Goal: Task Accomplishment & Management: Manage account settings

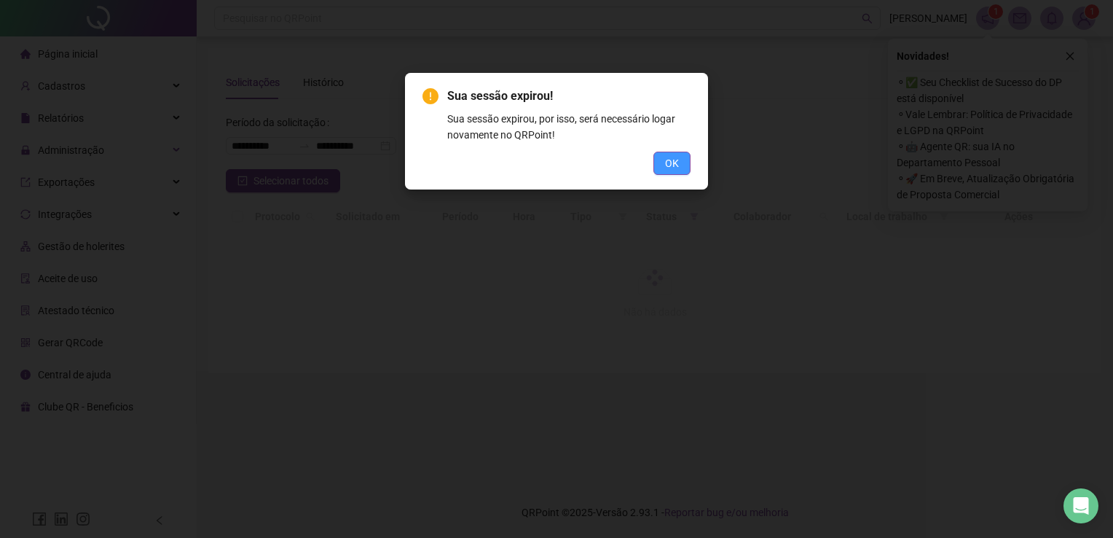
click at [678, 156] on span "OK" at bounding box center [672, 163] width 14 height 16
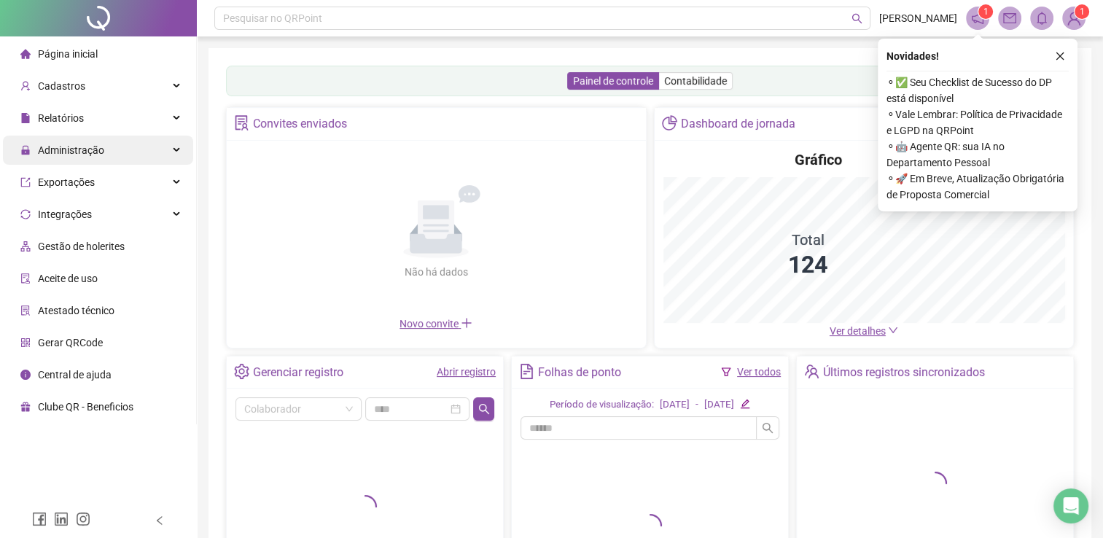
click at [171, 137] on div "Administração" at bounding box center [98, 150] width 190 height 29
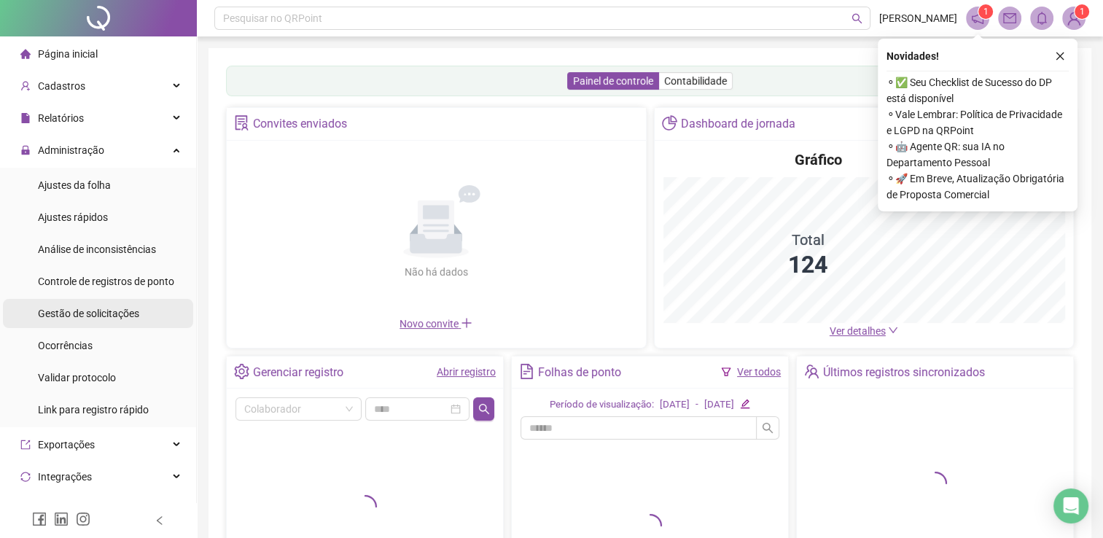
click at [105, 316] on span "Gestão de solicitações" at bounding box center [88, 314] width 101 height 12
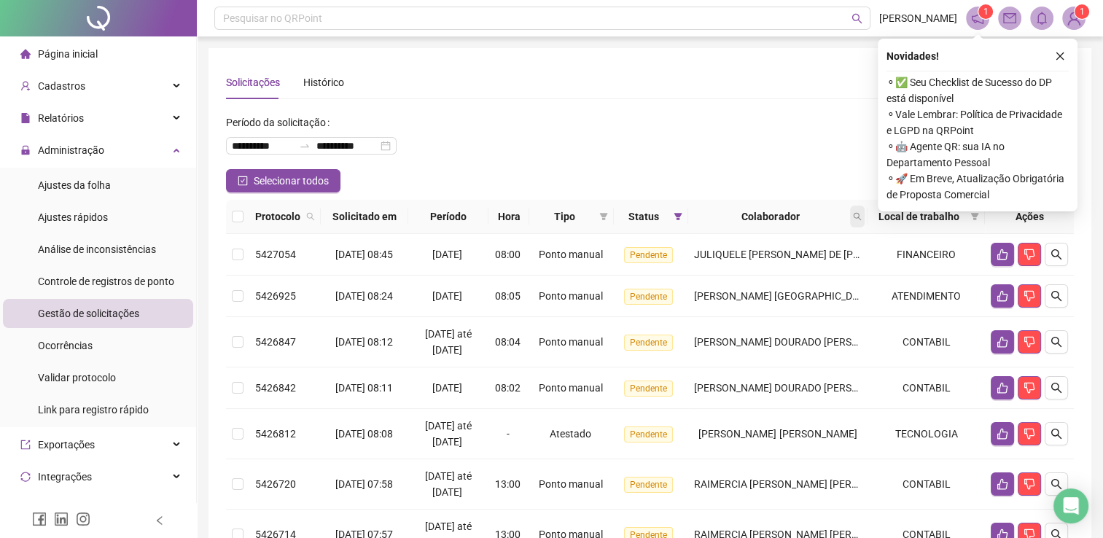
click at [864, 214] on span at bounding box center [857, 216] width 15 height 22
type input "*****"
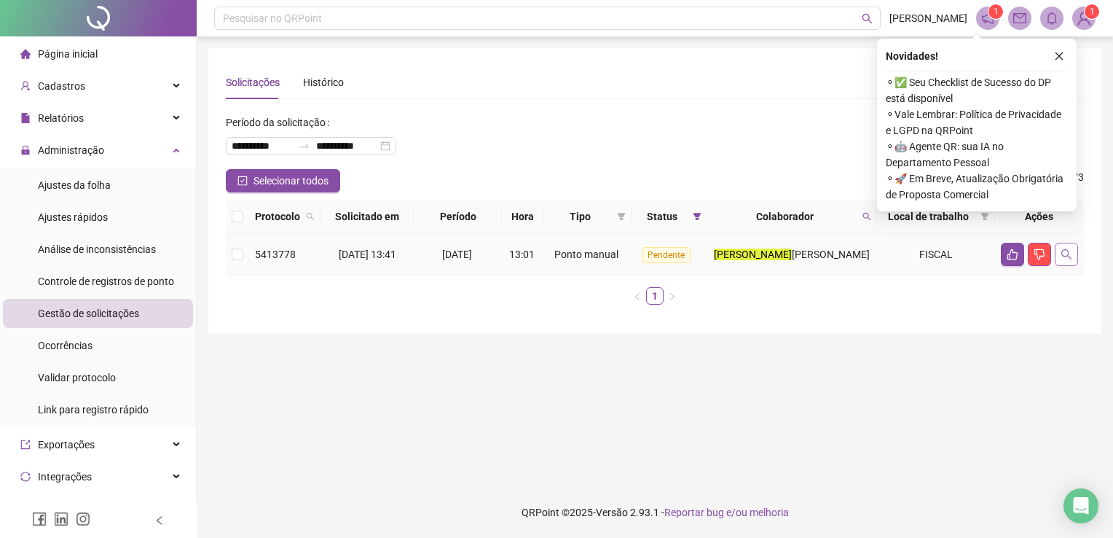
click at [1077, 251] on td at bounding box center [1039, 255] width 89 height 42
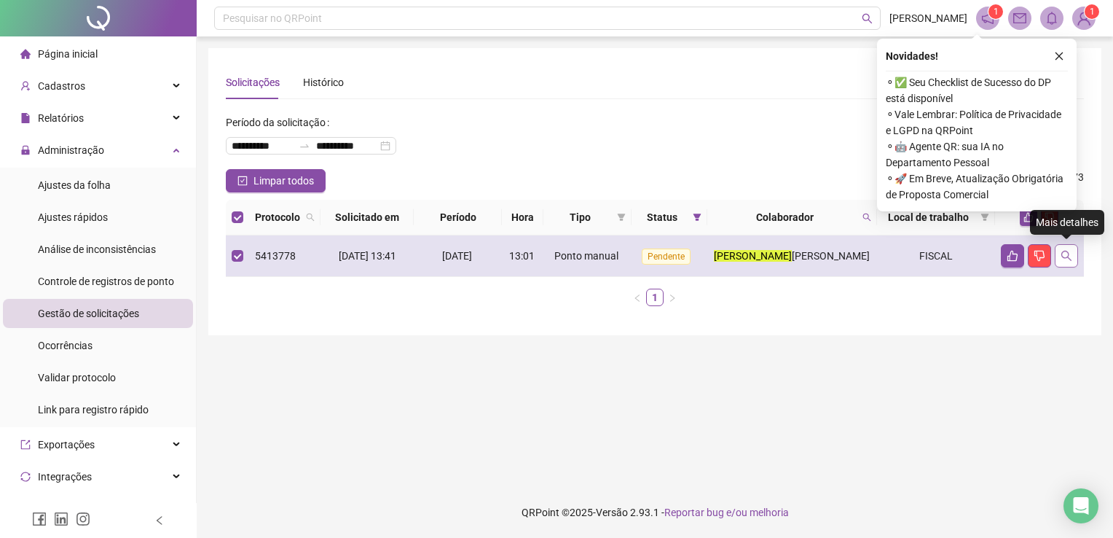
click at [1070, 259] on icon "search" at bounding box center [1067, 256] width 10 height 10
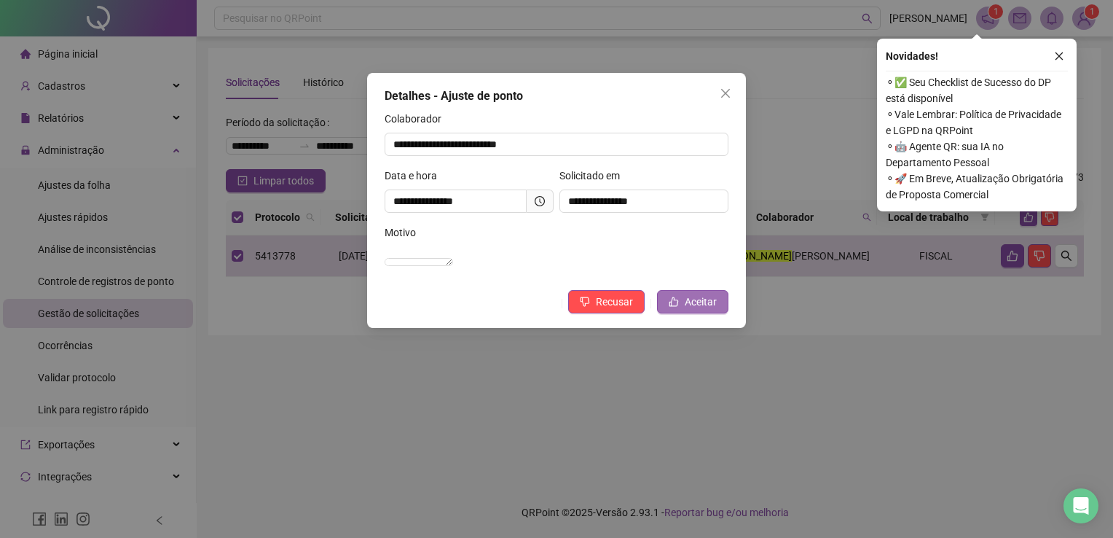
click at [683, 313] on button "Aceitar" at bounding box center [692, 301] width 71 height 23
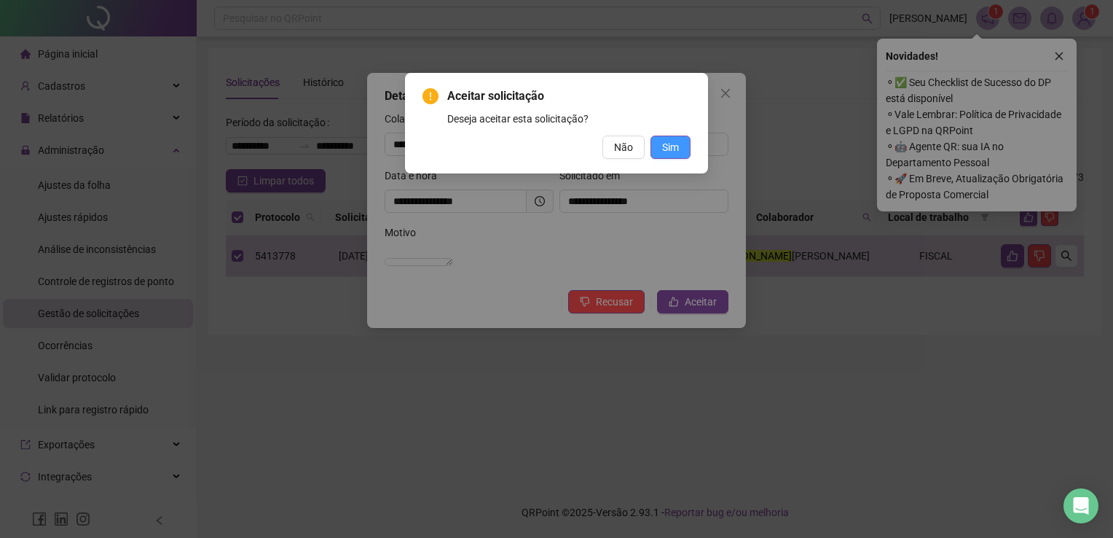
click at [681, 151] on button "Sim" at bounding box center [671, 147] width 40 height 23
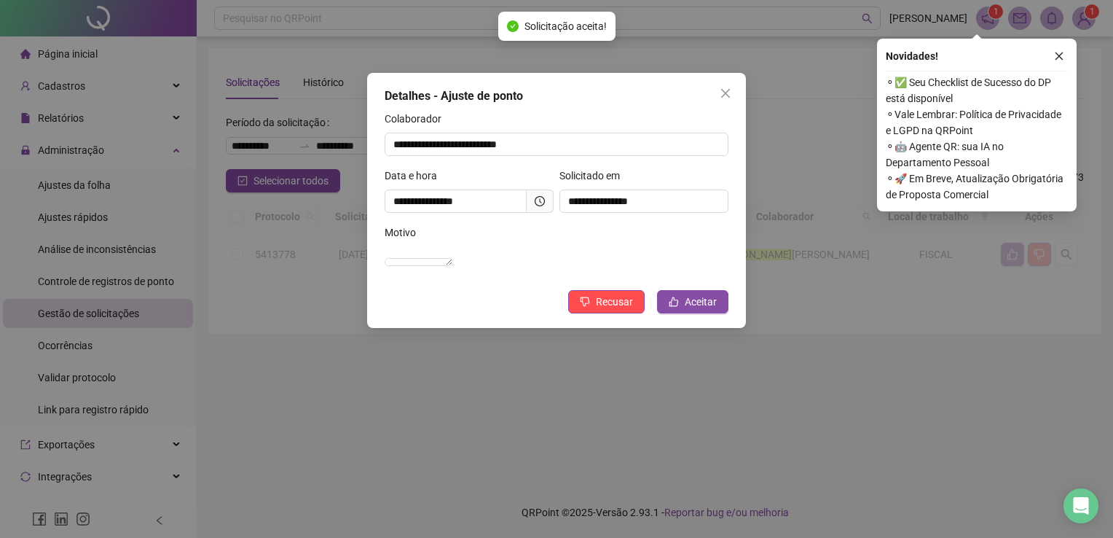
click at [1060, 66] on div "Novidades ! ⚬ ✅ Seu Checklist de Sucesso do DP está disponível ⚬ Vale Lembrar: …" at bounding box center [977, 125] width 200 height 173
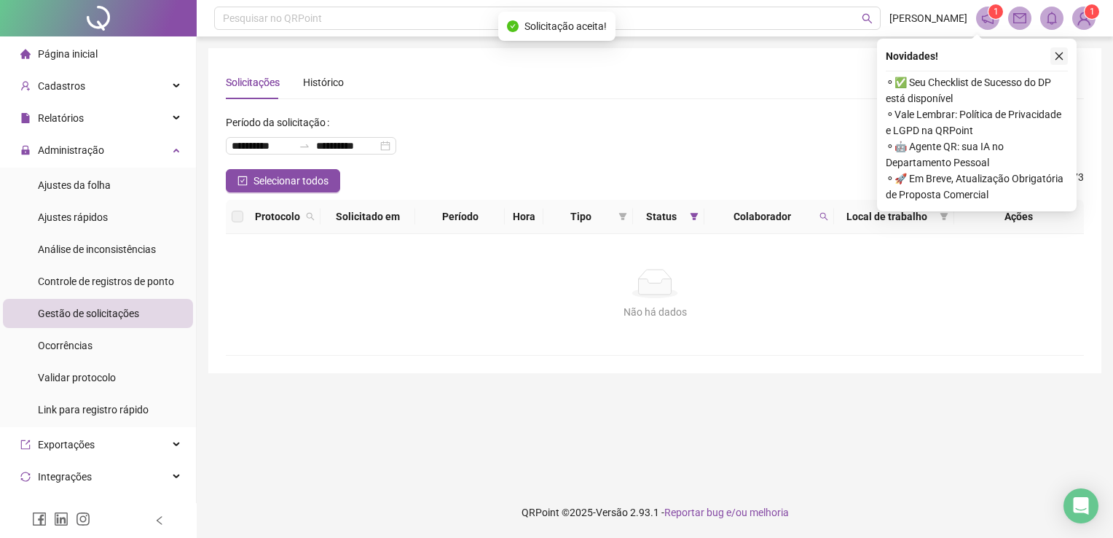
click at [1061, 57] on icon "close" at bounding box center [1059, 56] width 10 height 10
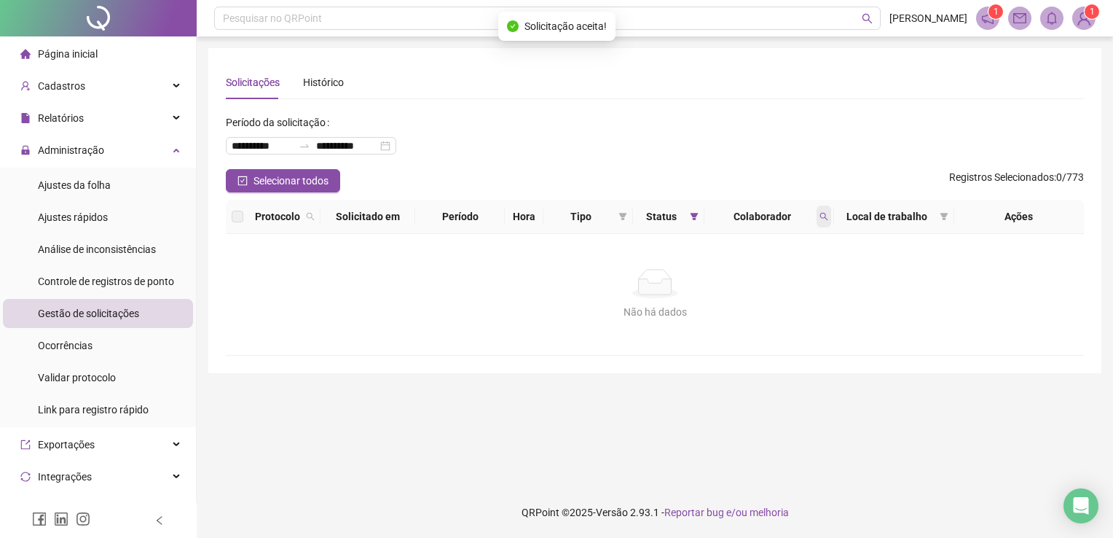
click at [817, 224] on div "Colaborador" at bounding box center [768, 216] width 117 height 16
click at [821, 222] on span at bounding box center [824, 216] width 15 height 22
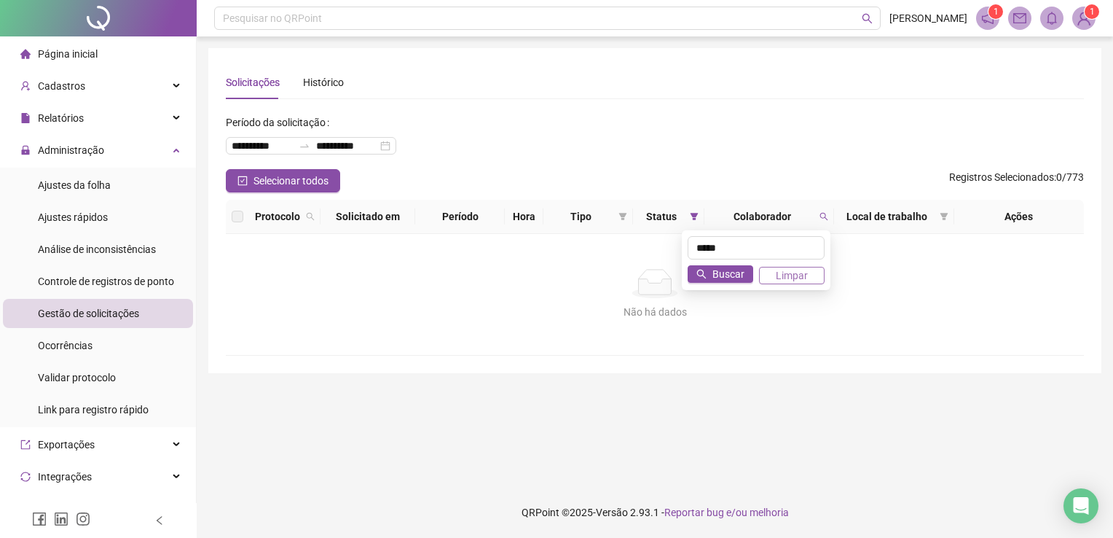
click at [784, 272] on span "Limpar" at bounding box center [792, 275] width 32 height 16
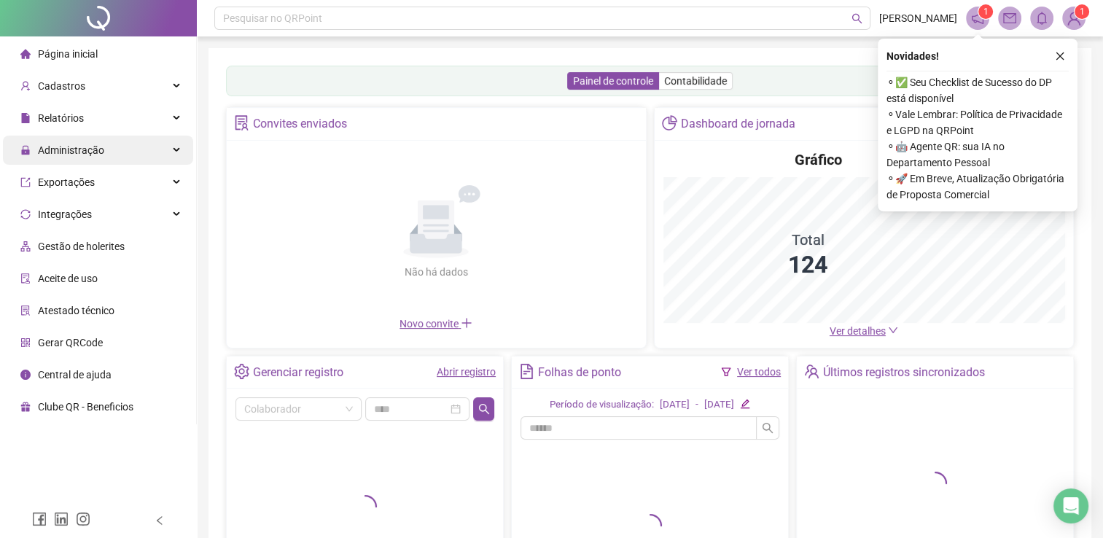
click at [179, 159] on div "Administração" at bounding box center [98, 150] width 190 height 29
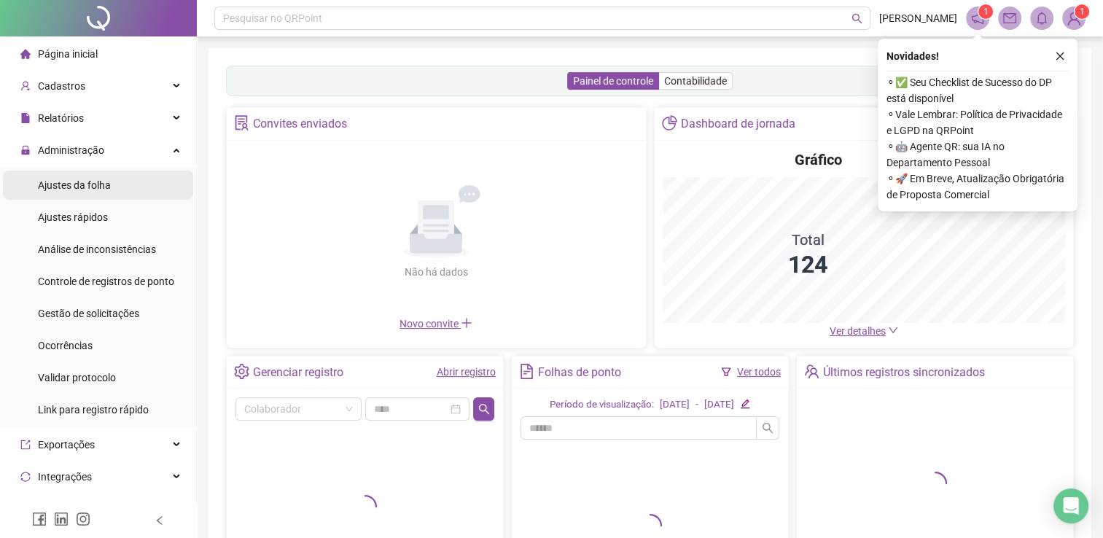
drag, startPoint x: 179, startPoint y: 159, endPoint x: 111, endPoint y: 190, distance: 75.3
click at [117, 191] on li "Ajustes da folha" at bounding box center [98, 185] width 190 height 29
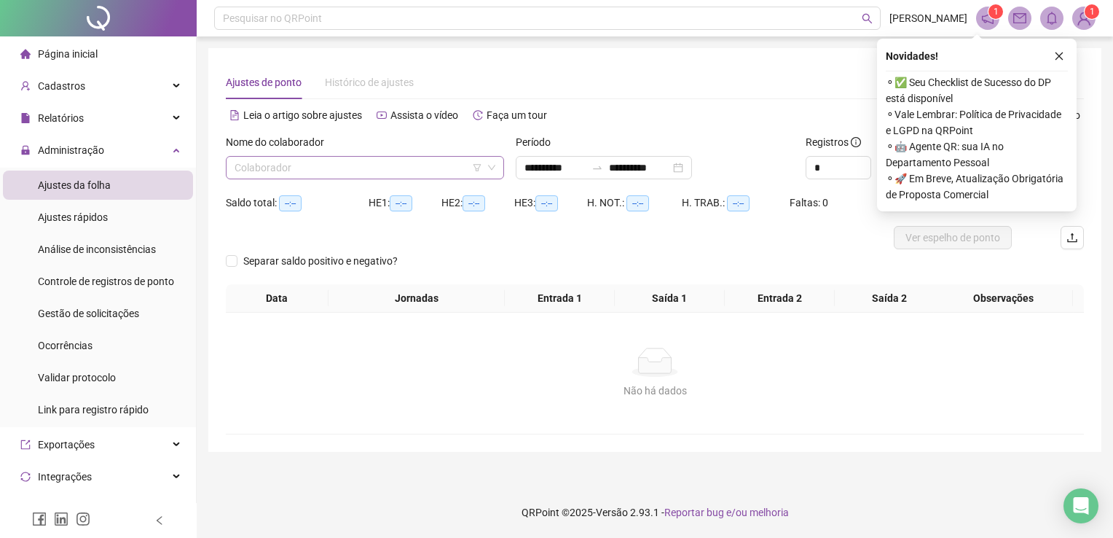
drag, startPoint x: 273, startPoint y: 181, endPoint x: 275, endPoint y: 168, distance: 13.4
click at [273, 179] on div "Nome do colaborador Colaborador" at bounding box center [365, 162] width 290 height 57
click at [275, 167] on input "search" at bounding box center [359, 168] width 248 height 22
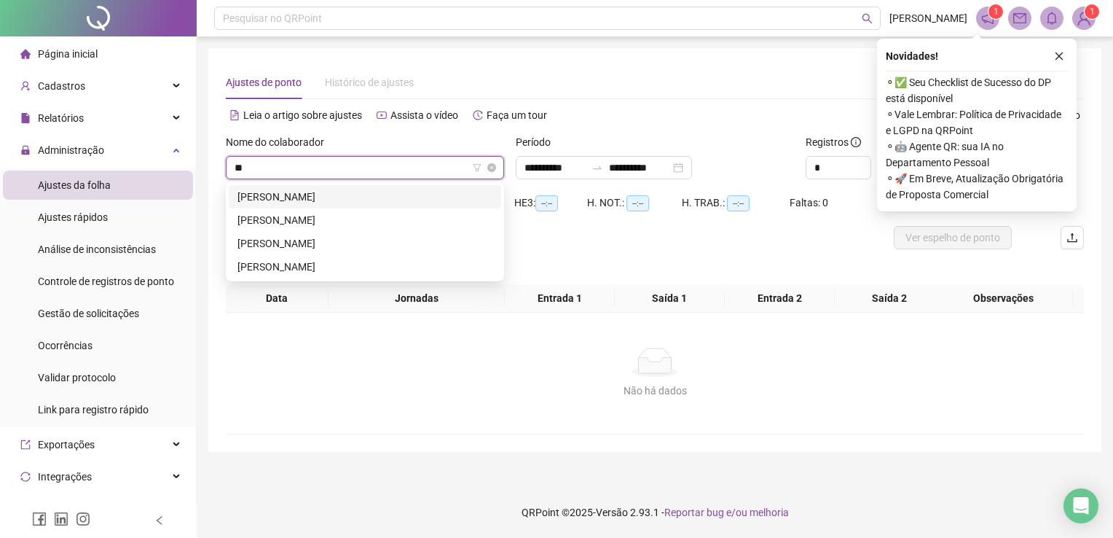
type input "*"
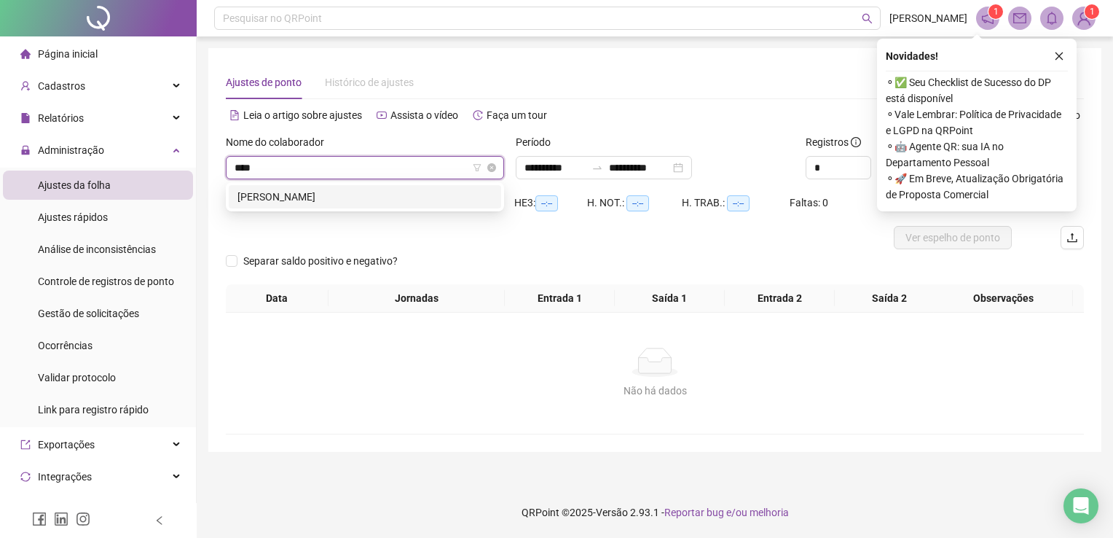
type input "*****"
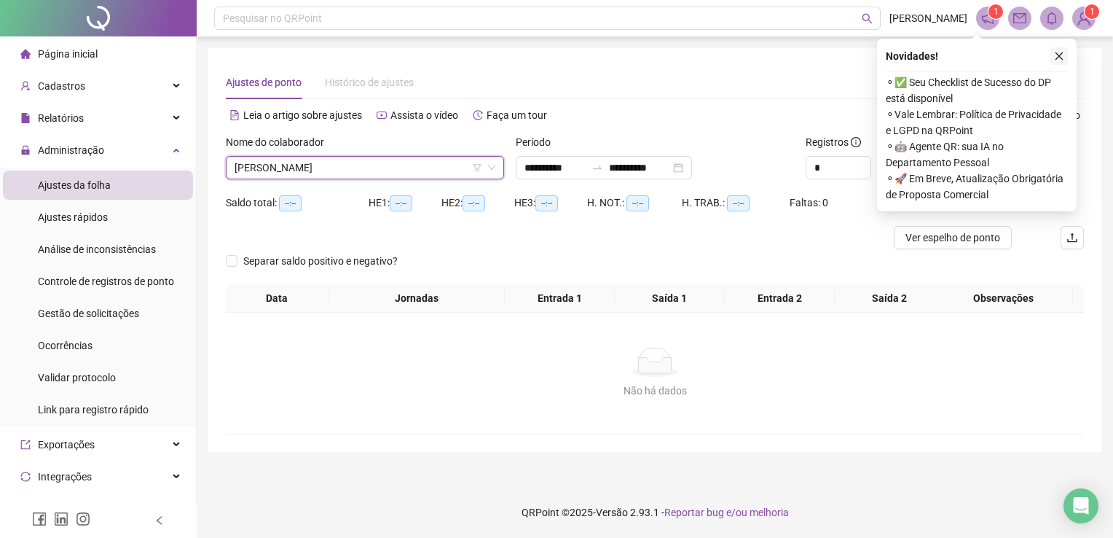
click at [1054, 63] on button "button" at bounding box center [1059, 55] width 17 height 17
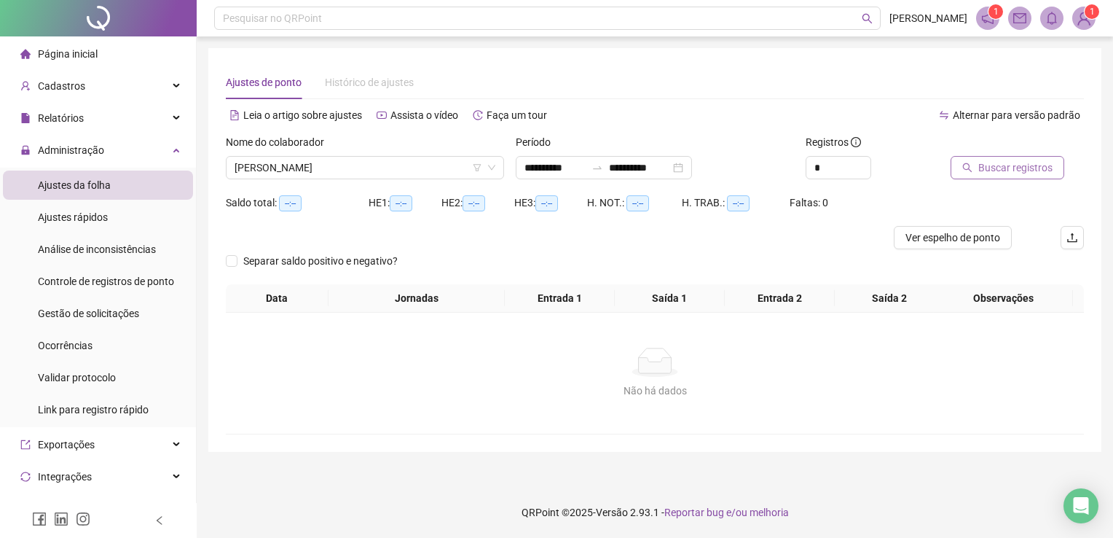
click at [1013, 156] on div "Buscar registros" at bounding box center [999, 156] width 97 height 45
click at [1023, 178] on button "Buscar registros" at bounding box center [1008, 167] width 114 height 23
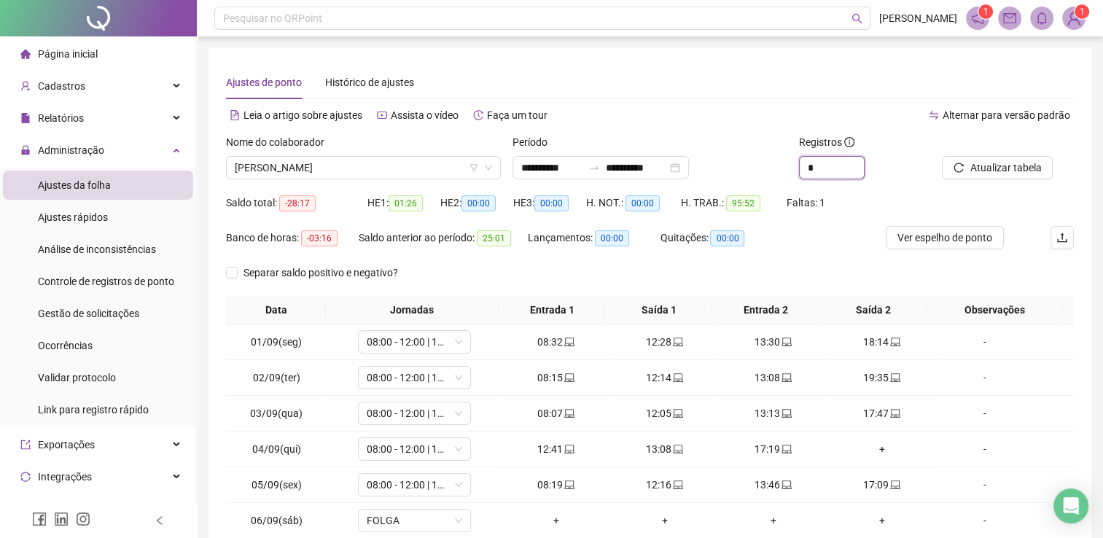
drag, startPoint x: 825, startPoint y: 168, endPoint x: 761, endPoint y: 157, distance: 64.3
click at [761, 157] on div "**********" at bounding box center [649, 162] width 859 height 57
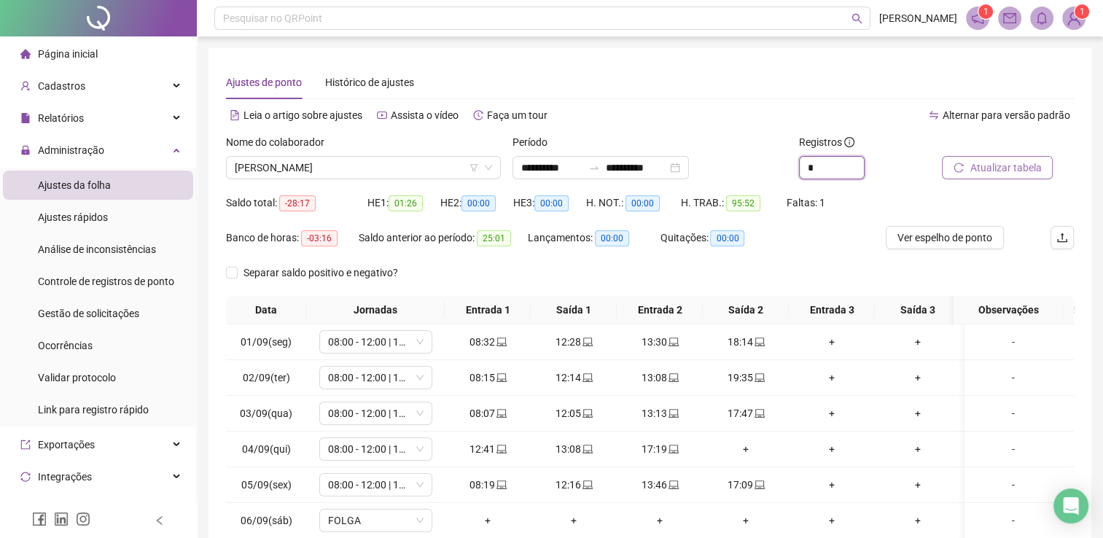
type input "*"
click at [988, 168] on span "Atualizar tabela" at bounding box center [1004, 168] width 71 height 16
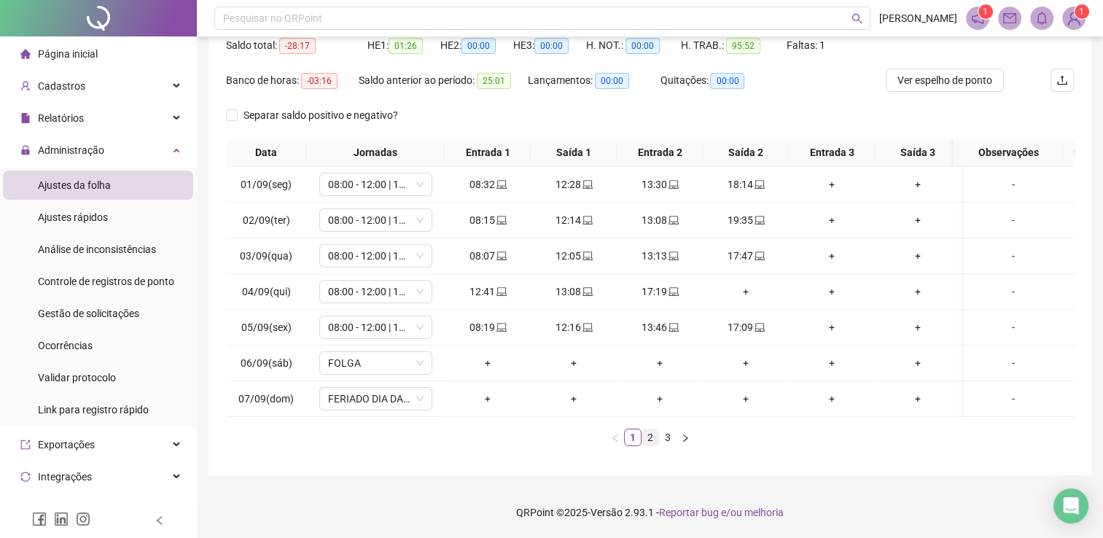
click at [644, 439] on link "2" at bounding box center [650, 437] width 16 height 16
click at [653, 434] on link "2" at bounding box center [650, 437] width 16 height 16
click at [662, 438] on link "3" at bounding box center [667, 437] width 16 height 16
